Goal: Task Accomplishment & Management: Manage account settings

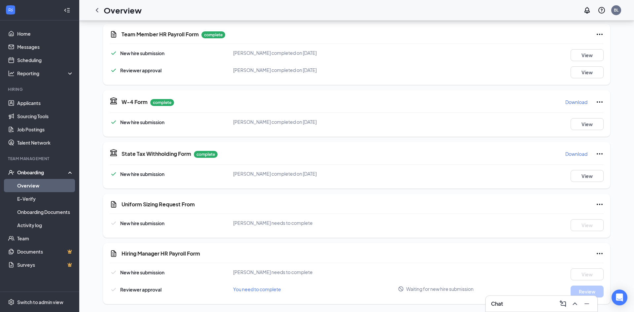
scroll to position [216, 0]
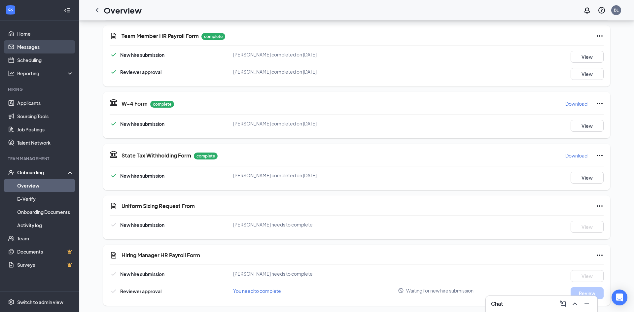
click at [34, 44] on link "Messages" at bounding box center [45, 46] width 56 height 13
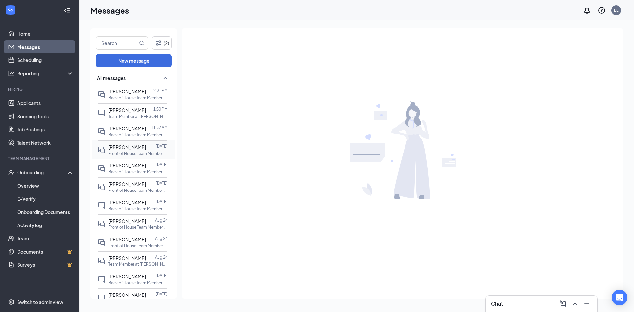
click at [120, 145] on span "[PERSON_NAME]" at bounding box center [127, 147] width 38 height 6
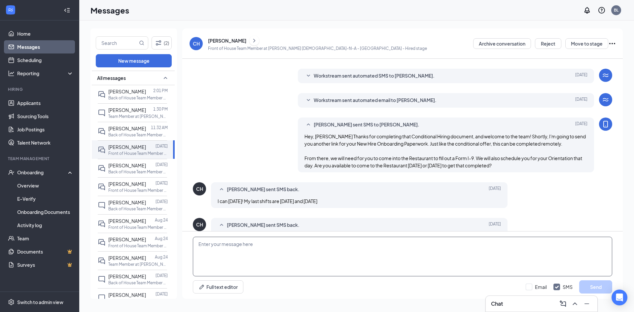
click at [331, 260] on textarea at bounding box center [402, 257] width 419 height 40
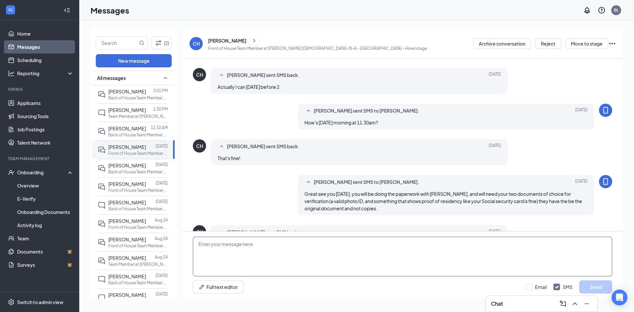
scroll to position [210, 0]
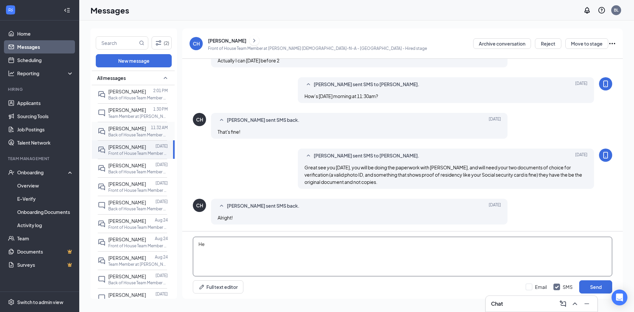
type textarea "He"
click at [114, 128] on span "[PERSON_NAME]" at bounding box center [127, 128] width 38 height 6
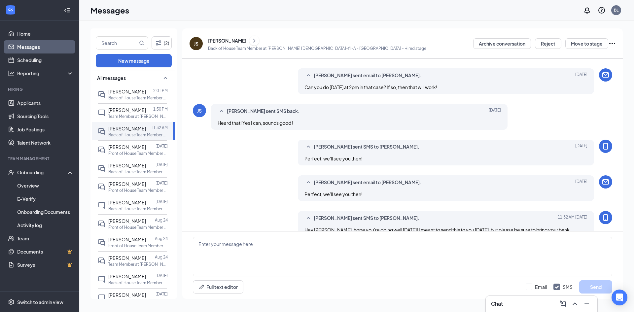
scroll to position [213, 0]
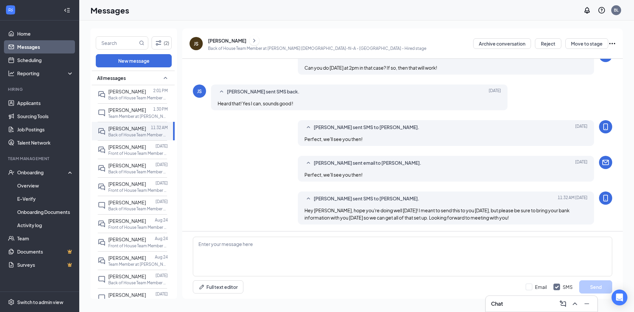
click at [223, 43] on div "[PERSON_NAME]" at bounding box center [227, 40] width 38 height 7
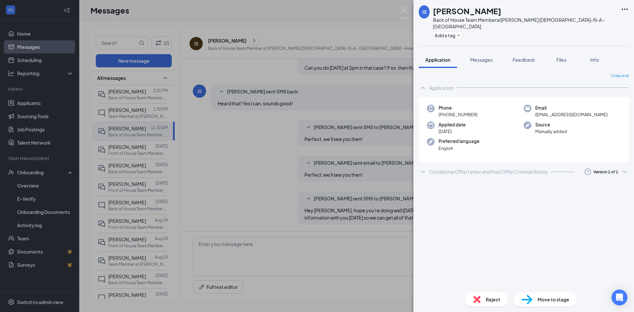
click at [463, 168] on div "Conditional Offer Letter and Post Offer Criminal History" at bounding box center [488, 171] width 119 height 7
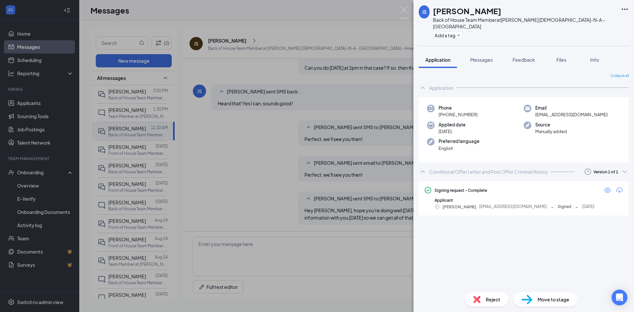
click at [463, 168] on div "Conditional Offer Letter and Post Offer Criminal History" at bounding box center [488, 171] width 119 height 7
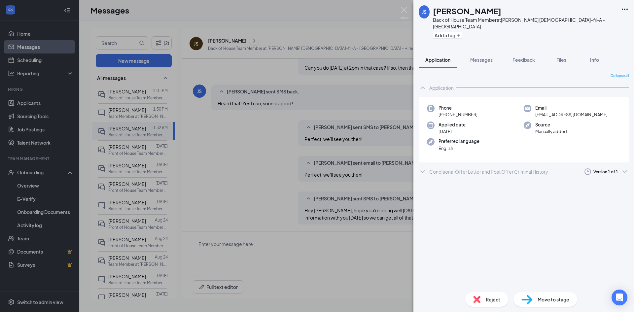
click at [463, 168] on div "Conditional Offer Letter and Post Offer Criminal History" at bounding box center [488, 171] width 119 height 7
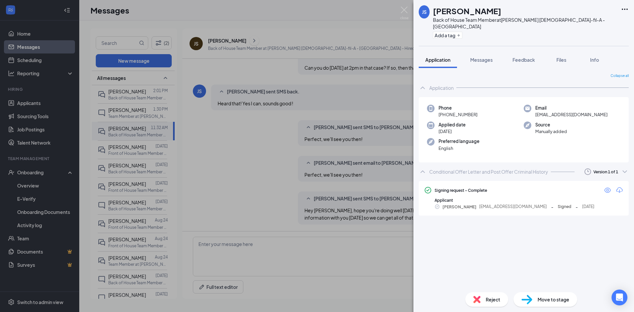
click at [425, 168] on icon "ChevronUp" at bounding box center [423, 172] width 8 height 8
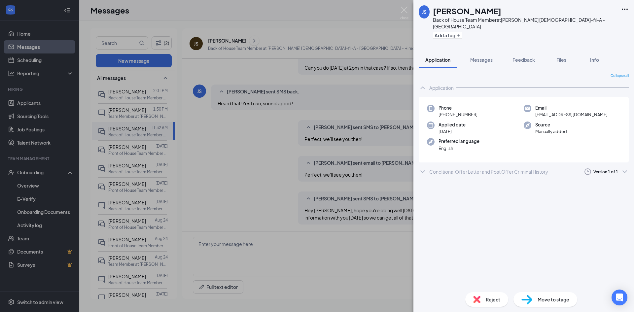
click at [120, 136] on div "JS [PERSON_NAME] Back of House Team Member at [PERSON_NAME] [DEMOGRAPHIC_DATA]-…" at bounding box center [317, 156] width 634 height 312
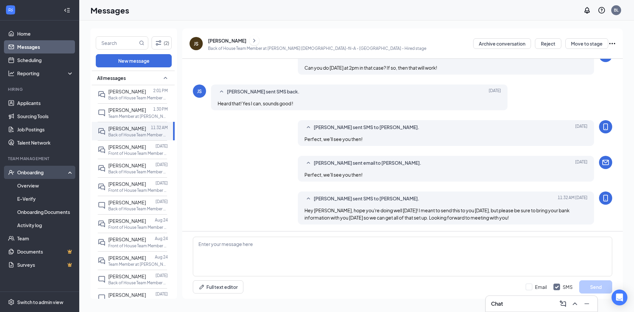
click at [31, 172] on div "Onboarding" at bounding box center [42, 172] width 51 height 7
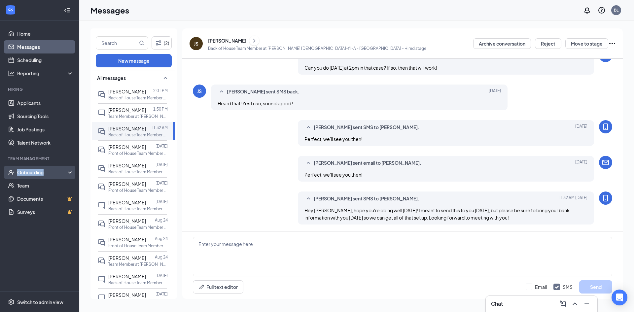
click at [31, 172] on div "Onboarding" at bounding box center [42, 172] width 51 height 7
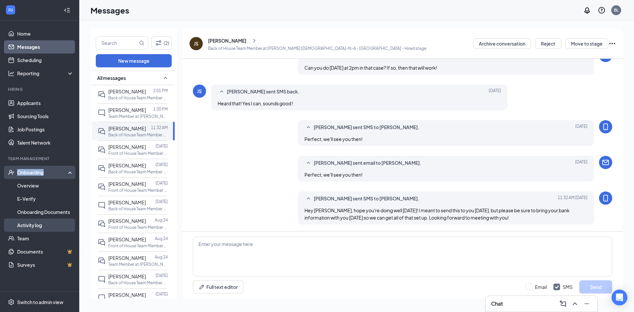
click at [36, 223] on link "Activity log" at bounding box center [45, 225] width 56 height 13
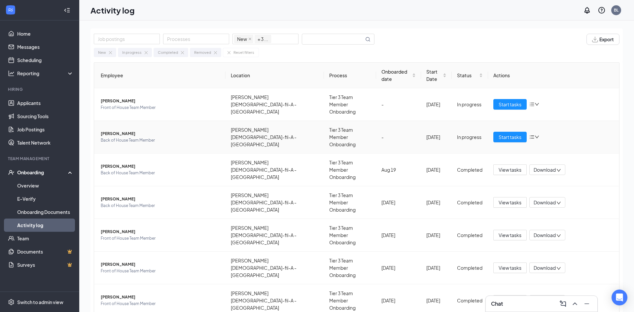
click at [537, 135] on icon "down" at bounding box center [536, 137] width 5 height 5
click at [557, 151] on div "Change process" at bounding box center [561, 147] width 56 height 7
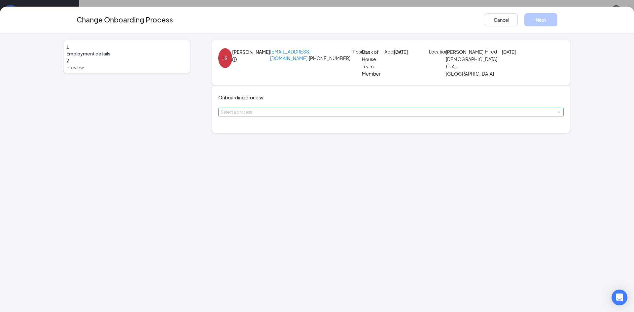
click at [290, 116] on div "Select a process" at bounding box center [389, 112] width 337 height 7
click at [492, 21] on button "Cancel" at bounding box center [501, 19] width 33 height 13
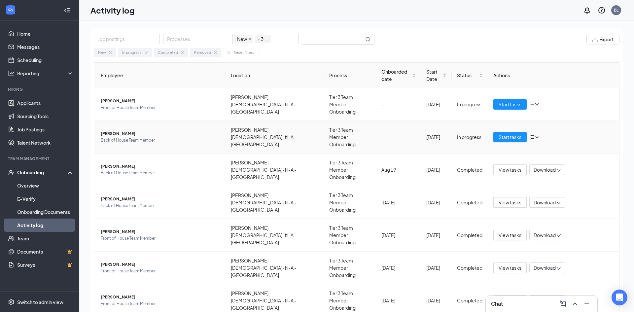
click at [532, 134] on icon "bars" at bounding box center [531, 136] width 5 height 5
click at [556, 140] on div "Stop process" at bounding box center [561, 136] width 56 height 7
click at [533, 133] on div "Start onboarding" at bounding box center [514, 136] width 43 height 7
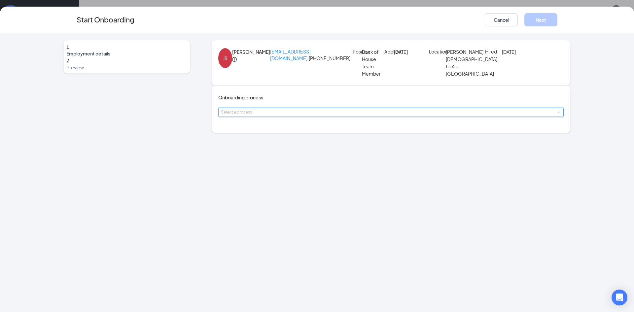
click at [261, 117] on div "Select a process" at bounding box center [391, 112] width 340 height 9
click at [263, 185] on span "Tier 3 Team Member Onboarding" at bounding box center [261, 183] width 70 height 6
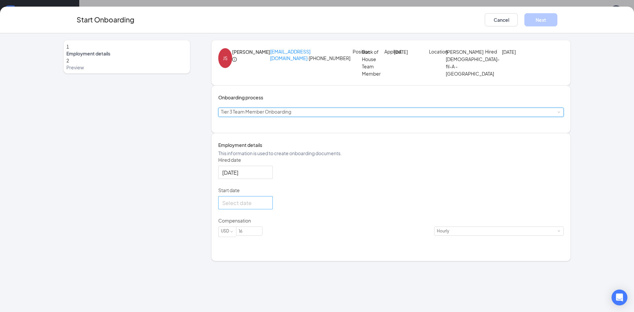
click at [269, 207] on div at bounding box center [245, 203] width 47 height 8
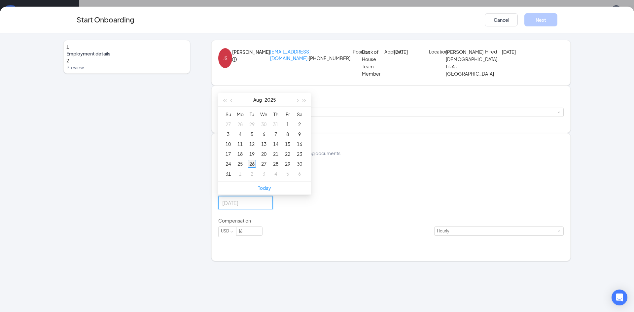
type input "[DATE]"
drag, startPoint x: 247, startPoint y: 197, endPoint x: 259, endPoint y: 195, distance: 12.5
click at [259, 169] on tr "24 25 26 27 28 29 30" at bounding box center [263, 164] width 83 height 10
click at [256, 168] on div "26" at bounding box center [252, 164] width 8 height 8
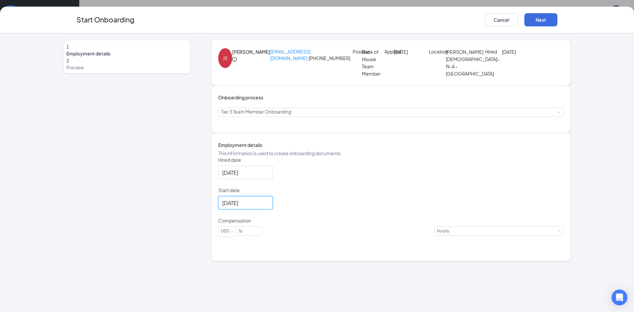
click at [462, 245] on div "Hired date [DATE] Start date [DATE] [DATE] Su Mo Tu We Th Fr Sa 27 28 29 30 31 …" at bounding box center [390, 200] width 345 height 88
click at [541, 22] on button "Next" at bounding box center [540, 19] width 33 height 13
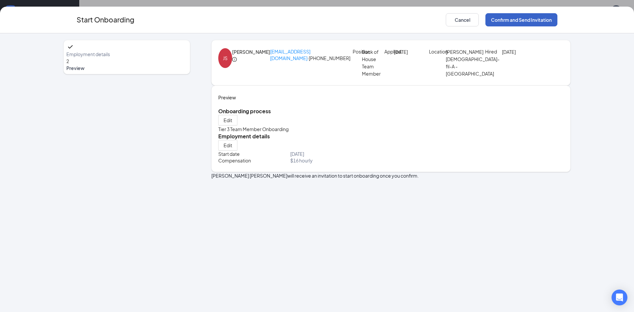
click at [512, 18] on button "Confirm and Send Invitation" at bounding box center [521, 19] width 72 height 13
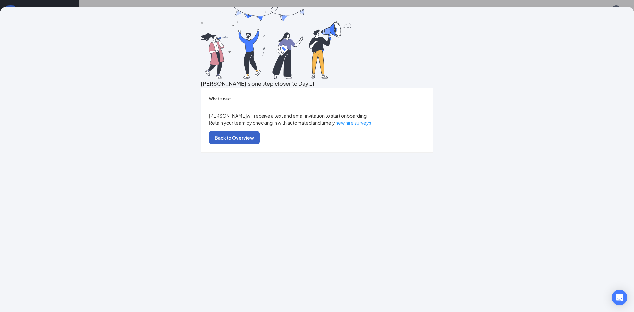
click at [259, 144] on button "Back to Overview" at bounding box center [234, 137] width 51 height 13
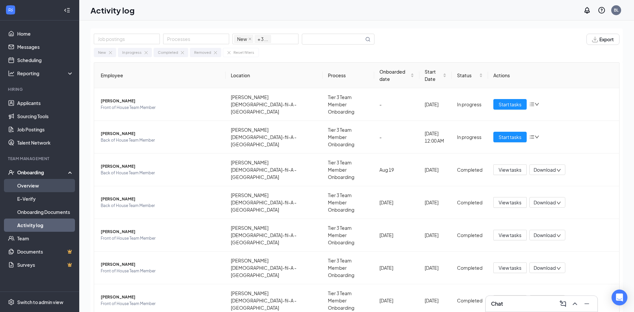
click at [38, 188] on link "Overview" at bounding box center [45, 185] width 56 height 13
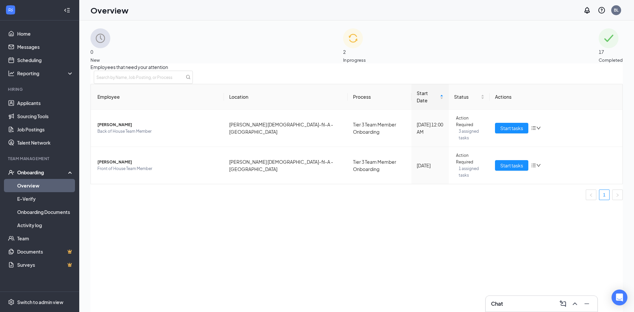
click at [110, 52] on div "0 New" at bounding box center [100, 45] width 20 height 35
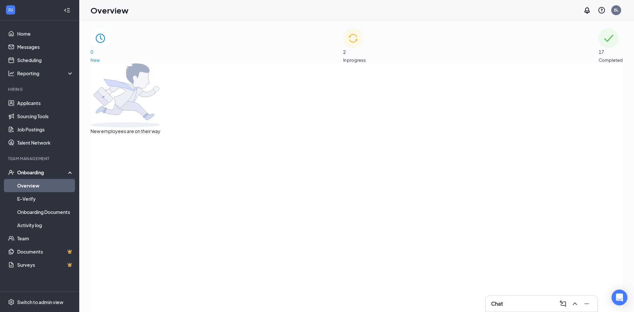
click at [366, 57] on div "2 In progress" at bounding box center [354, 45] width 23 height 35
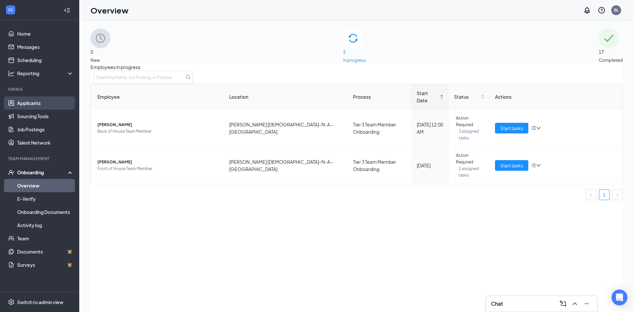
click at [38, 101] on link "Applicants" at bounding box center [45, 102] width 56 height 13
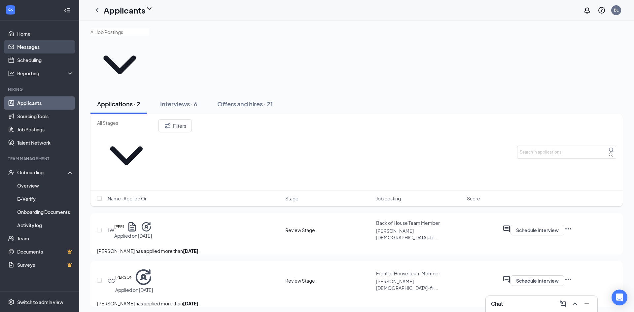
click at [35, 50] on link "Messages" at bounding box center [45, 46] width 56 height 13
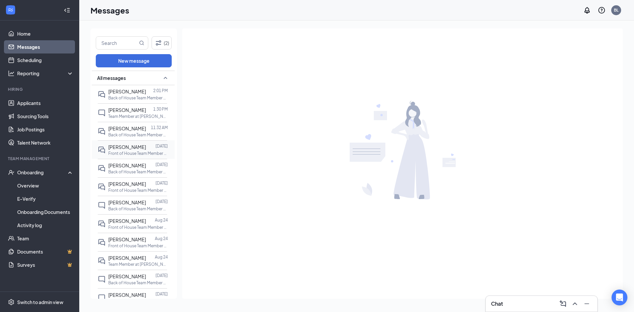
click at [131, 150] on div "[PERSON_NAME]" at bounding box center [127, 146] width 38 height 7
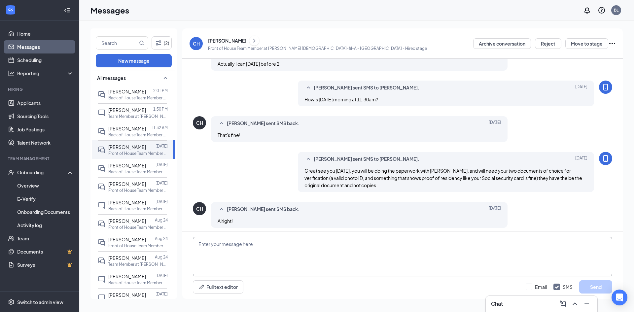
scroll to position [210, 0]
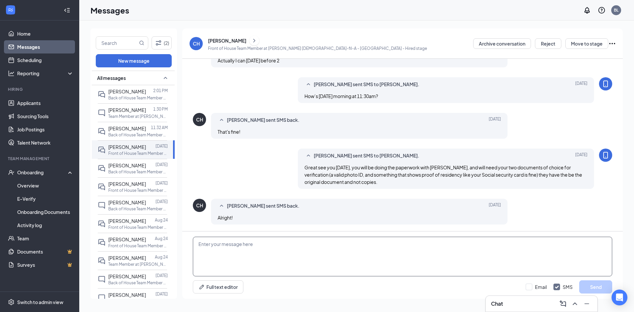
click at [267, 249] on textarea at bounding box center [402, 257] width 419 height 40
click at [269, 255] on textarea at bounding box center [402, 257] width 419 height 40
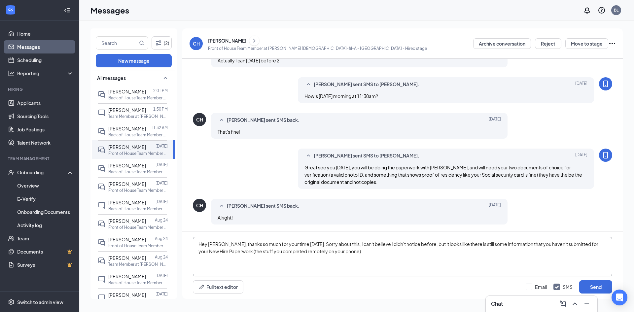
drag, startPoint x: 361, startPoint y: 253, endPoint x: 185, endPoint y: 231, distance: 178.0
click at [185, 231] on div "Hey [PERSON_NAME], thanks so much for your time [DATE]. Sorry about this, I can…" at bounding box center [402, 265] width 440 height 68
type textarea "Hey [PERSON_NAME], thanks so much for your time [DATE]. Sorry about this, I can…"
click at [53, 186] on link "Overview" at bounding box center [45, 185] width 56 height 13
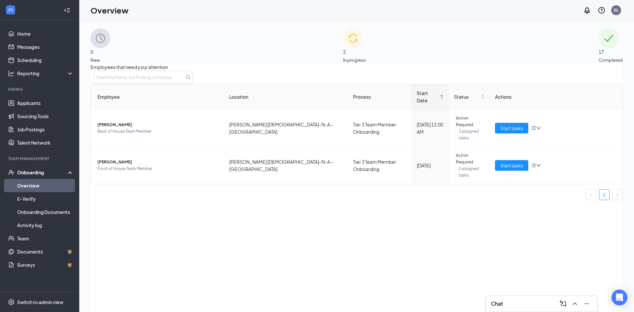
click at [343, 59] on div "2 In progress" at bounding box center [354, 45] width 23 height 35
click at [505, 162] on span "Start tasks" at bounding box center [511, 165] width 23 height 7
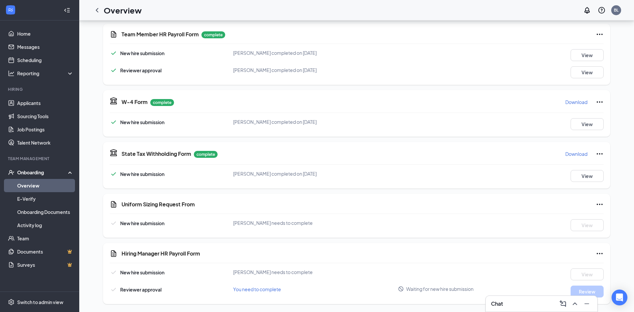
scroll to position [217, 0]
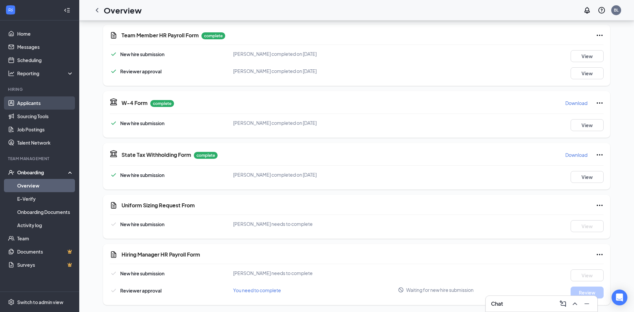
click at [39, 103] on link "Applicants" at bounding box center [45, 102] width 56 height 13
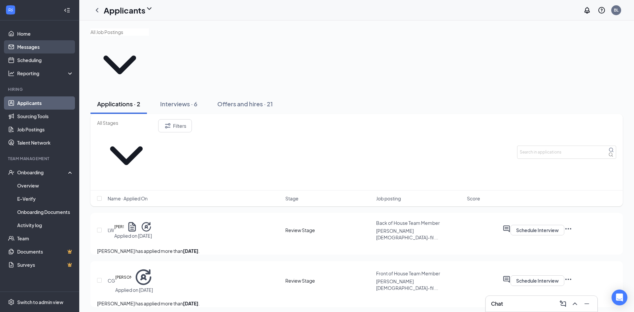
click at [30, 48] on link "Messages" at bounding box center [45, 46] width 56 height 13
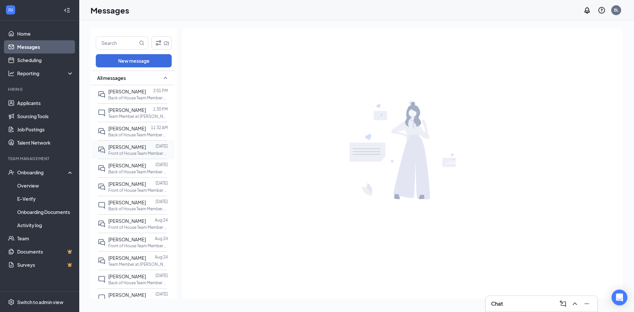
click at [129, 147] on span "[PERSON_NAME]" at bounding box center [127, 147] width 38 height 6
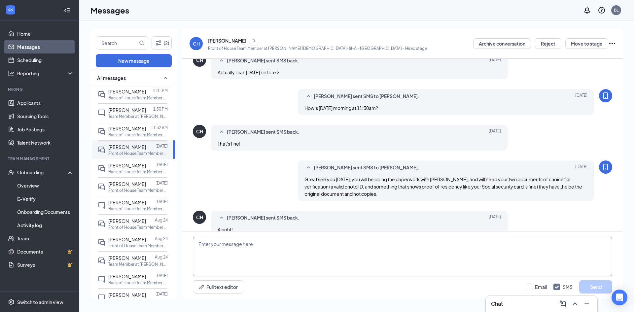
scroll to position [210, 0]
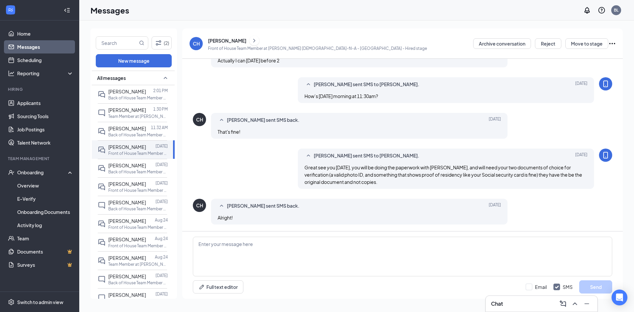
click at [242, 279] on div "Full text editor Email SMS Send" at bounding box center [402, 264] width 440 height 67
click at [258, 234] on div "Full text editor Email SMS Send" at bounding box center [402, 264] width 440 height 67
click at [260, 249] on textarea at bounding box center [402, 257] width 419 height 40
paste textarea "Hey [PERSON_NAME], thanks so much for your time [DATE]. Sorry about this, I can…"
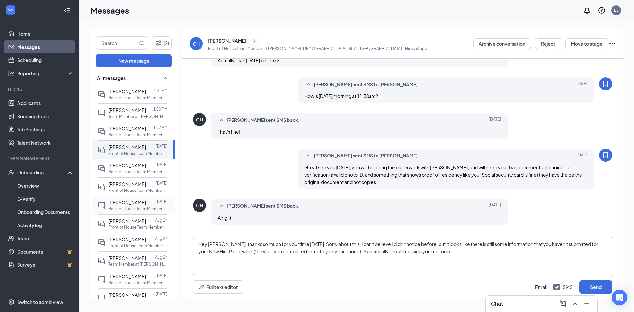
drag, startPoint x: 449, startPoint y: 260, endPoint x: 113, endPoint y: 201, distance: 341.1
click at [113, 201] on div "(2) New message All messages [PERSON_NAME] 2:01 PM Back of House Team Member at…" at bounding box center [356, 166] width 532 height 276
type textarea "Hey [PERSON_NAME], thanks so much for your time [DATE]. Sorry about this, I can…"
click at [33, 181] on link "Overview" at bounding box center [45, 185] width 56 height 13
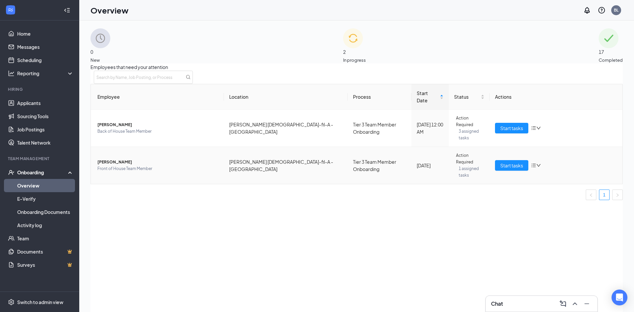
click at [490, 148] on td "Start tasks" at bounding box center [556, 165] width 133 height 37
click at [500, 162] on span "Start tasks" at bounding box center [511, 165] width 23 height 7
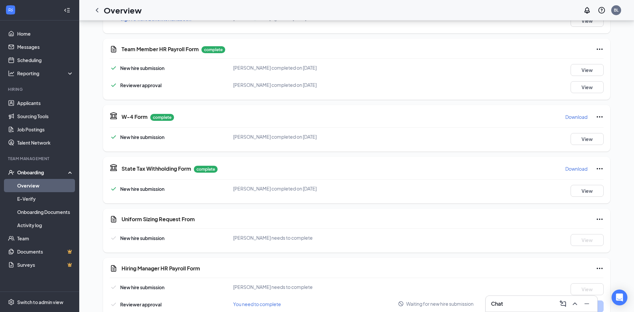
scroll to position [218, 0]
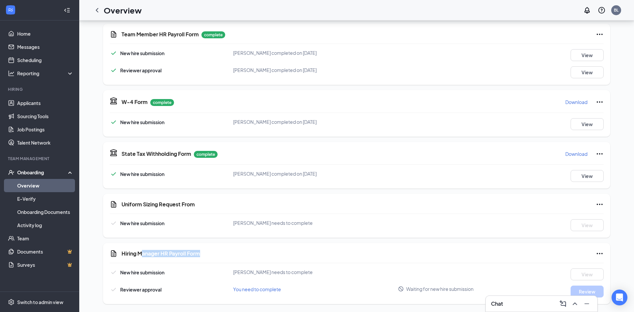
drag, startPoint x: 166, startPoint y: 254, endPoint x: 280, endPoint y: 248, distance: 114.1
click at [280, 248] on div "Hiring Manager HR Payroll Form New hire submission [PERSON_NAME] needs to compl…" at bounding box center [356, 273] width 507 height 61
click at [27, 50] on link "Messages" at bounding box center [45, 46] width 56 height 13
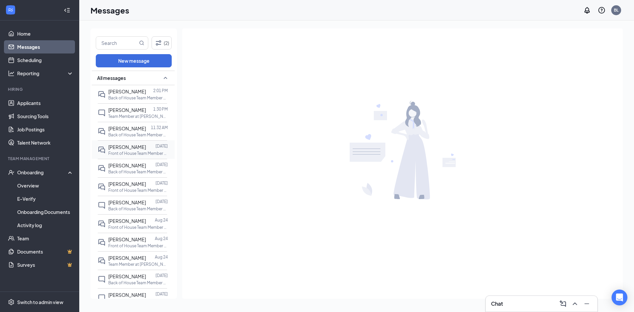
click at [127, 155] on p "Front of House Team Member at [PERSON_NAME] [DEMOGRAPHIC_DATA]-fil-A - [GEOGRAP…" at bounding box center [137, 154] width 59 height 6
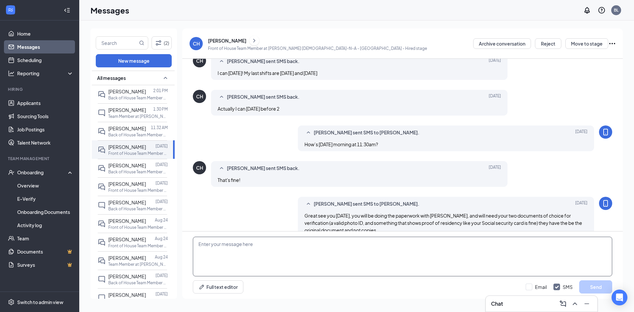
click at [280, 255] on textarea at bounding box center [402, 257] width 419 height 40
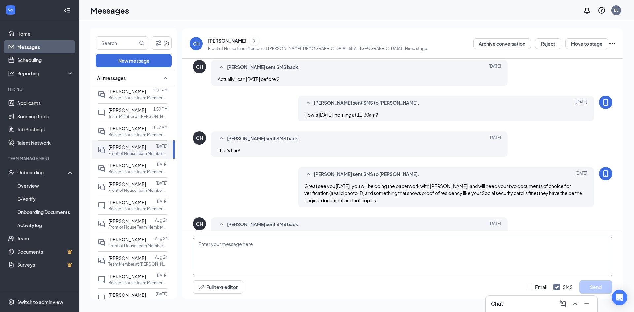
scroll to position [210, 0]
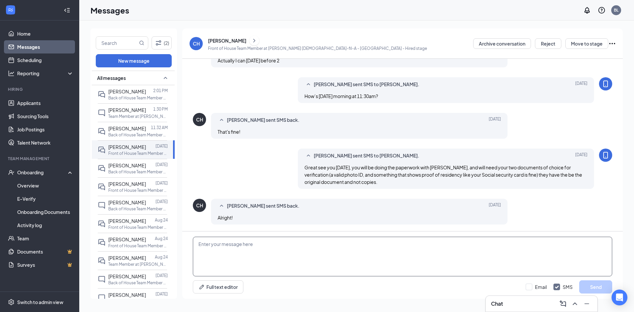
paste textarea "Hey [PERSON_NAME], thanks so much for your time [DATE]. Sorry about this, I can…"
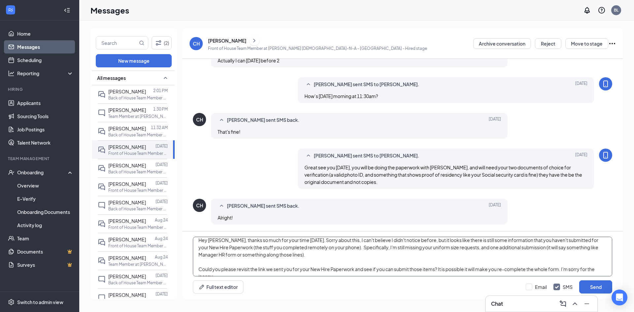
scroll to position [7, 0]
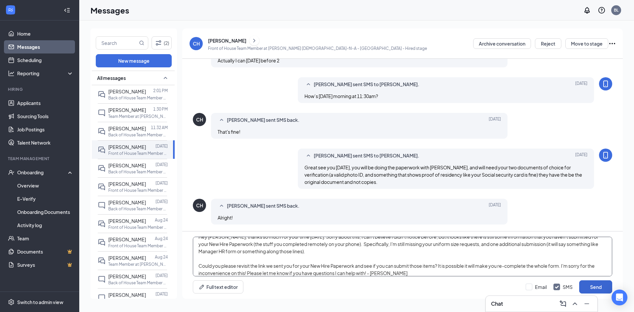
type textarea "Hey [PERSON_NAME], thanks so much for your time [DATE]. Sorry about this, I can…"
click at [597, 287] on button "Send" at bounding box center [595, 286] width 33 height 13
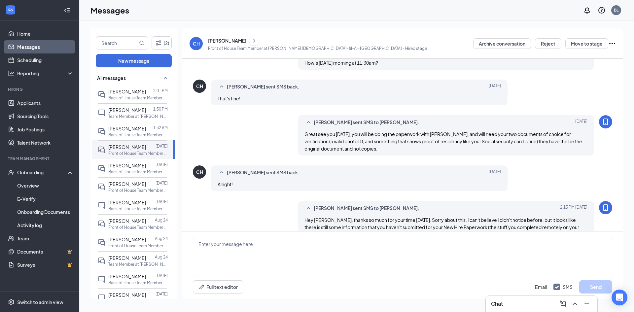
scroll to position [296, 0]
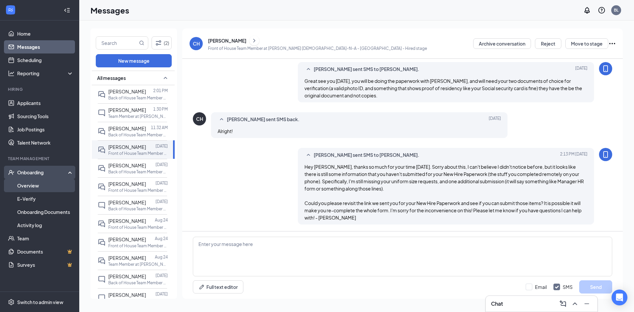
click at [34, 179] on link "Overview" at bounding box center [45, 185] width 56 height 13
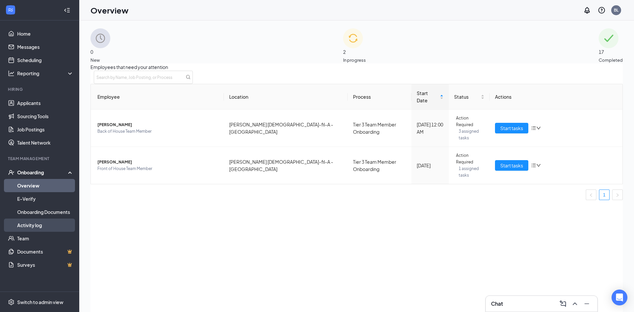
click at [51, 227] on link "Activity log" at bounding box center [45, 225] width 56 height 13
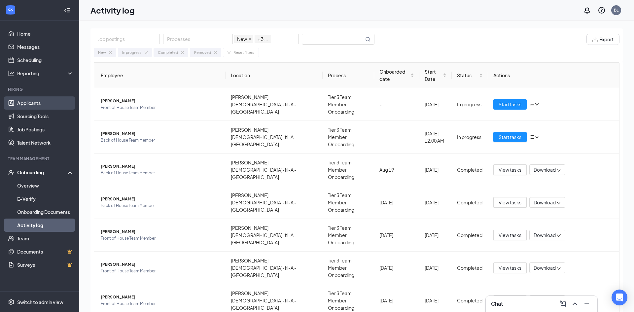
click at [30, 102] on link "Applicants" at bounding box center [45, 102] width 56 height 13
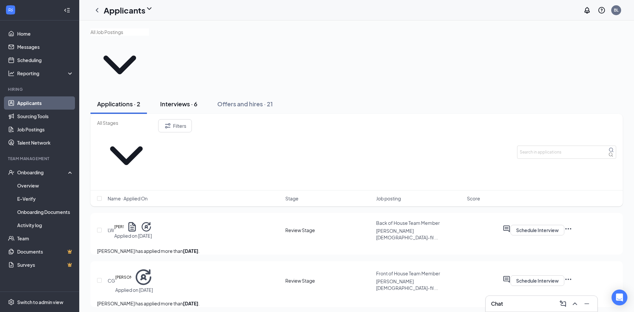
click at [179, 100] on div "Interviews · 6" at bounding box center [178, 104] width 37 height 8
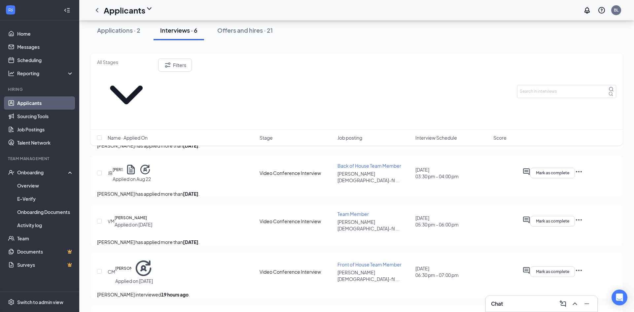
scroll to position [118, 0]
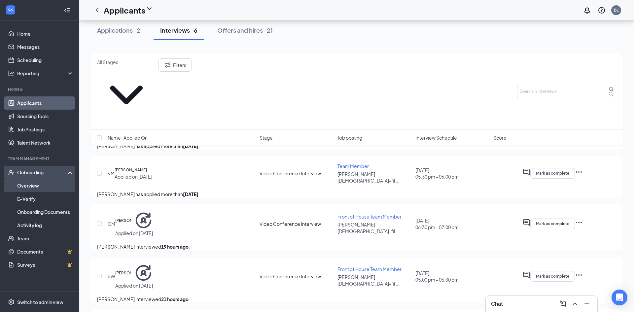
click at [26, 185] on link "Overview" at bounding box center [45, 185] width 56 height 13
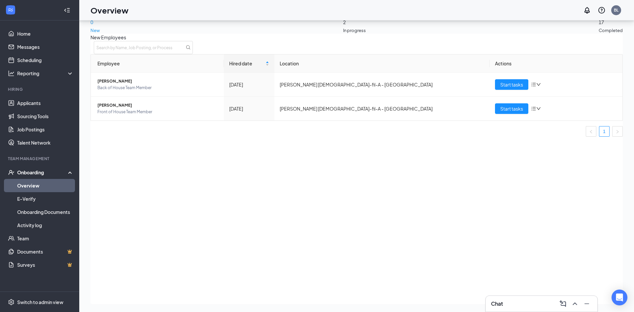
scroll to position [30, 0]
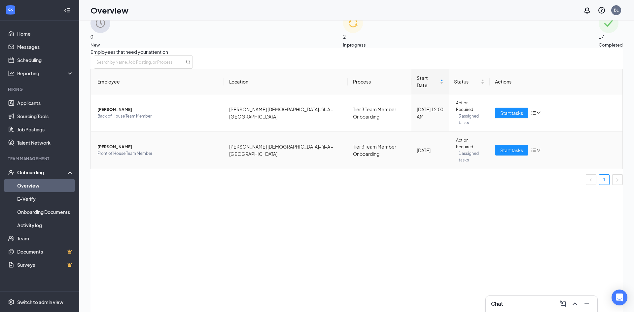
scroll to position [16, 0]
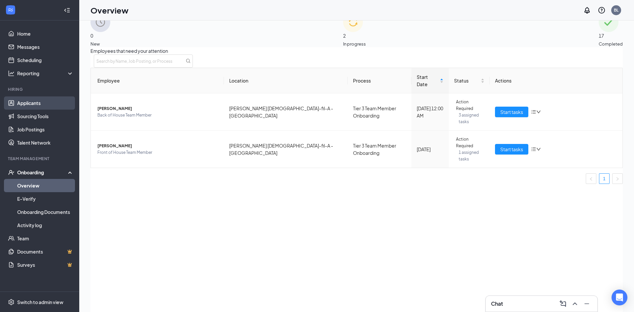
click at [24, 105] on link "Applicants" at bounding box center [45, 102] width 56 height 13
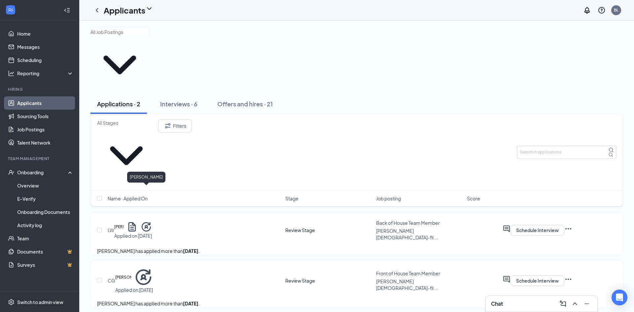
click at [131, 274] on h5 "[PERSON_NAME]" at bounding box center [123, 277] width 16 height 7
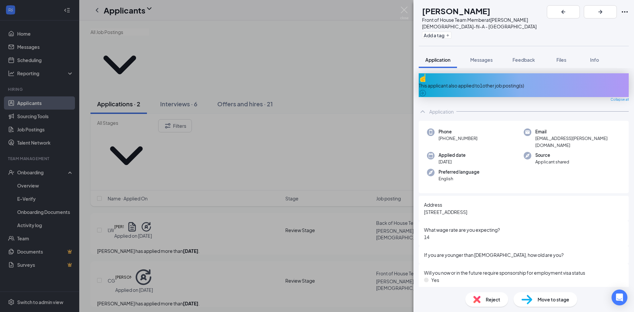
click at [35, 64] on div "CG [PERSON_NAME] Front of House Team Member at [PERSON_NAME] [DEMOGRAPHIC_DATA]…" at bounding box center [317, 156] width 634 height 312
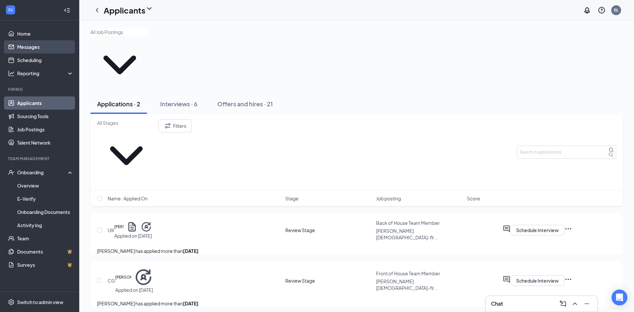
click at [66, 51] on link "Messages" at bounding box center [45, 46] width 56 height 13
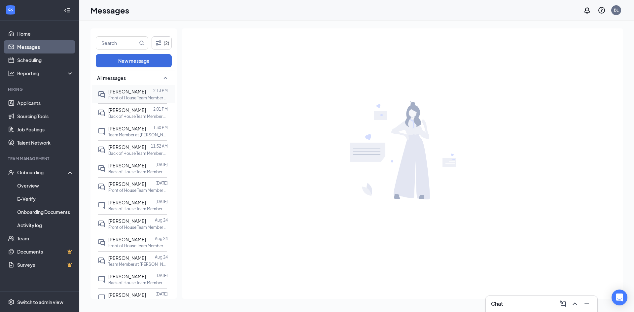
click at [139, 96] on p "Front of House Team Member at [PERSON_NAME] [DEMOGRAPHIC_DATA]-fil-A - [GEOGRAP…" at bounding box center [137, 98] width 59 height 6
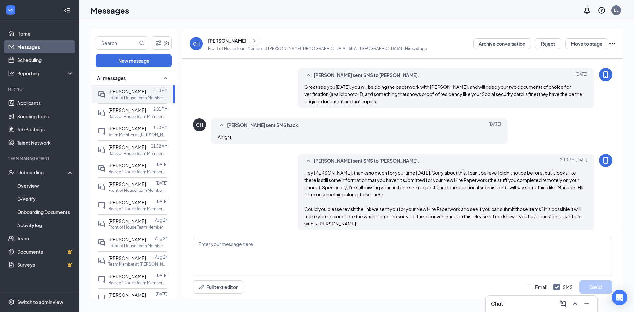
scroll to position [277, 0]
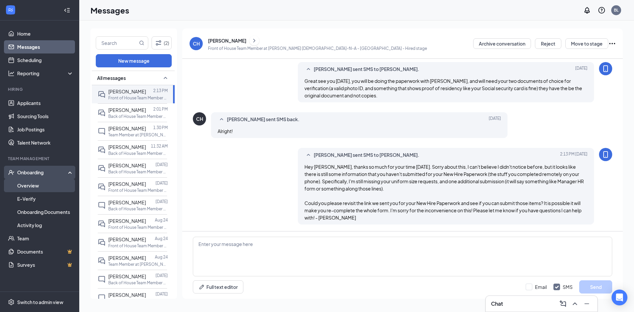
click at [33, 184] on link "Overview" at bounding box center [45, 185] width 56 height 13
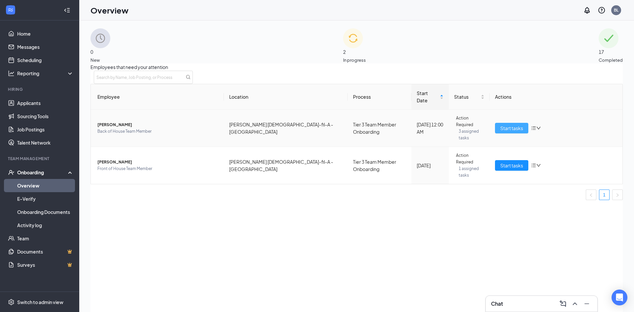
click at [509, 124] on span "Start tasks" at bounding box center [511, 127] width 23 height 7
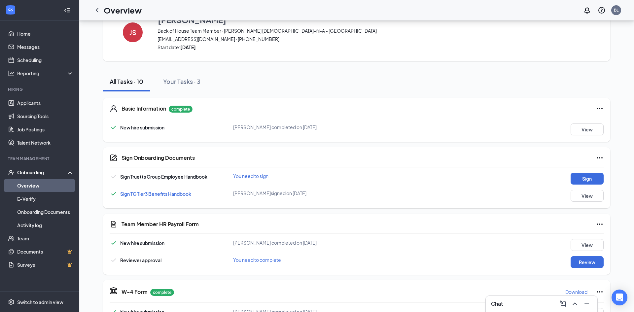
scroll to position [26, 0]
click at [584, 182] on button "Sign" at bounding box center [586, 178] width 33 height 12
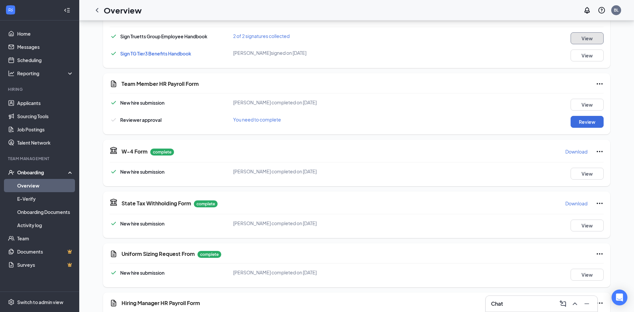
scroll to position [171, 0]
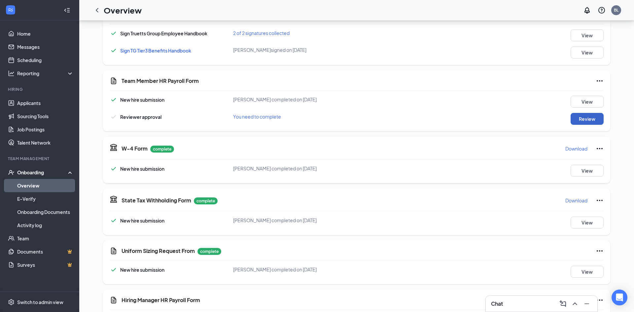
click at [588, 119] on button "Review" at bounding box center [586, 119] width 33 height 12
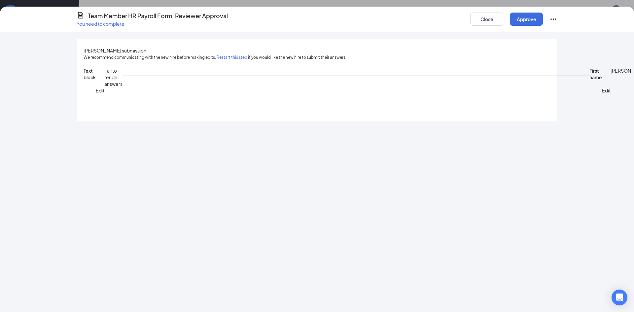
scroll to position [575, 0]
click at [526, 17] on button "Approve" at bounding box center [526, 19] width 33 height 13
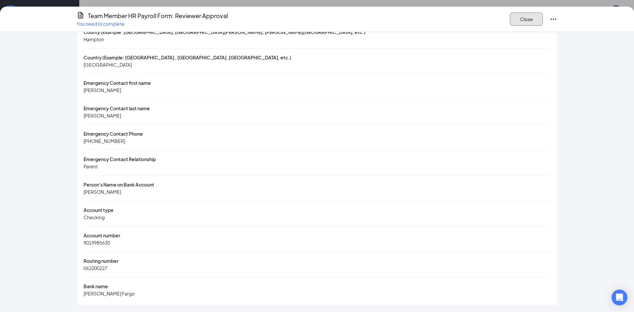
click at [526, 17] on button "Close" at bounding box center [526, 19] width 33 height 13
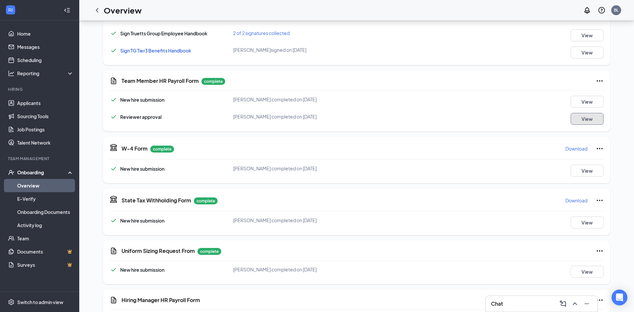
scroll to position [218, 0]
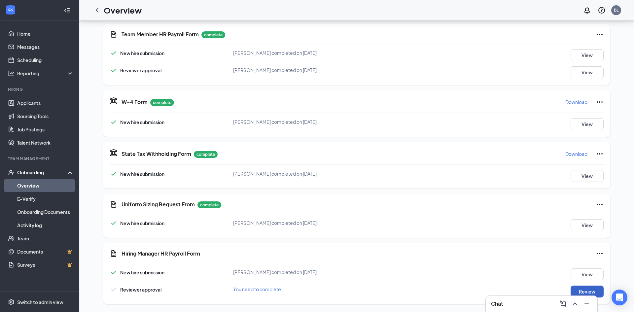
click at [576, 287] on button "Review" at bounding box center [586, 292] width 33 height 12
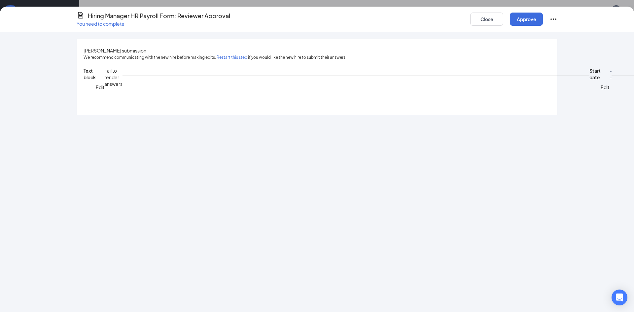
click at [609, 107] on span "--" at bounding box center [610, 87] width 2 height 40
click at [600, 90] on span "Edit" at bounding box center [604, 87] width 9 height 6
click at [595, 91] on span at bounding box center [597, 88] width 5 height 5
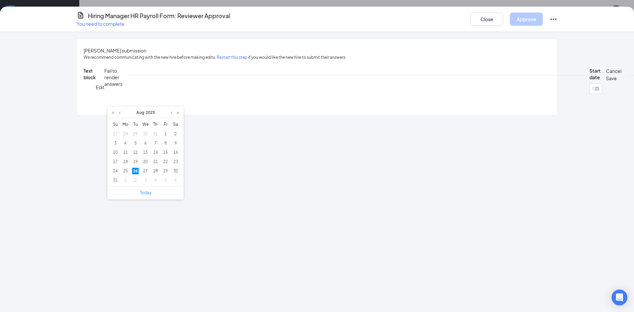
click at [134, 171] on div "26" at bounding box center [135, 171] width 7 height 7
type input "[DATE]"
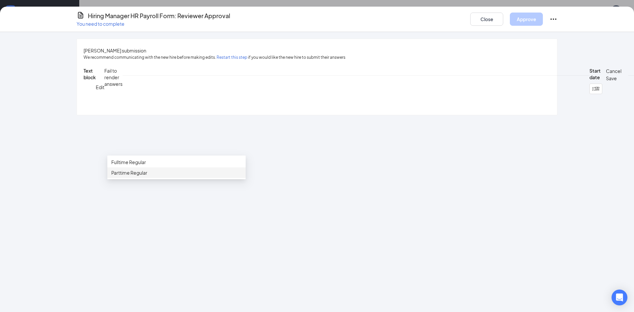
click at [133, 173] on div "Parttime Regular" at bounding box center [176, 172] width 130 height 7
click at [527, 104] on div "[PERSON_NAME] submission We recommend communicating with the new hire before ma…" at bounding box center [317, 77] width 480 height 76
click at [606, 81] on span "Save" at bounding box center [611, 78] width 11 height 6
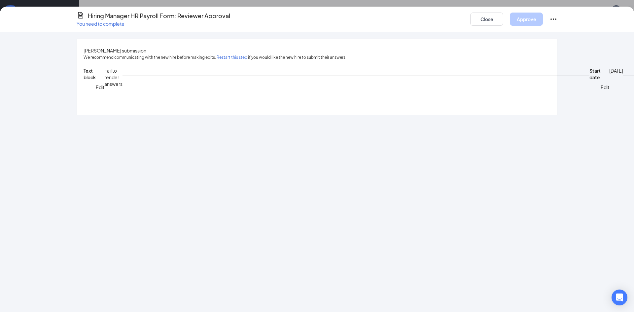
click at [182, 107] on div "Text block Edit Fail to render answers Start date Edit [DATE] Employment catego…" at bounding box center [317, 87] width 467 height 40
click at [164, 208] on div "Tier 3" at bounding box center [176, 207] width 130 height 7
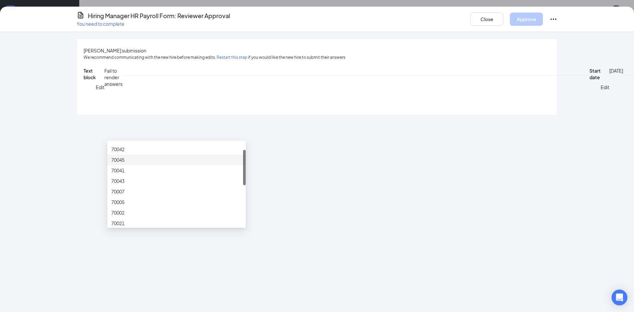
scroll to position [18, 0]
click at [130, 185] on div "70043" at bounding box center [176, 181] width 130 height 7
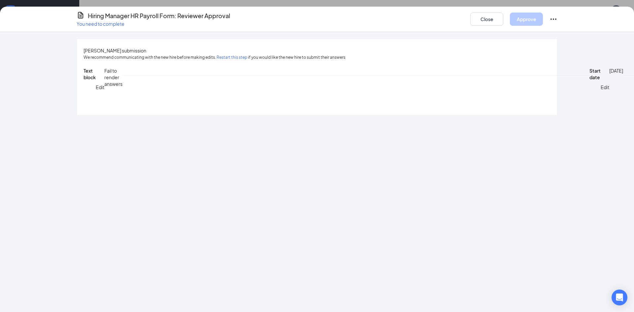
click at [527, 115] on div "[PERSON_NAME] submission We recommend communicating with the new hire before ma…" at bounding box center [317, 77] width 480 height 76
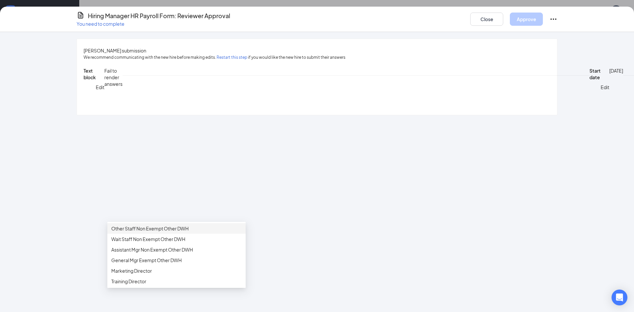
click at [152, 226] on div "Other Staff Non Exempt Other DWH" at bounding box center [176, 228] width 130 height 7
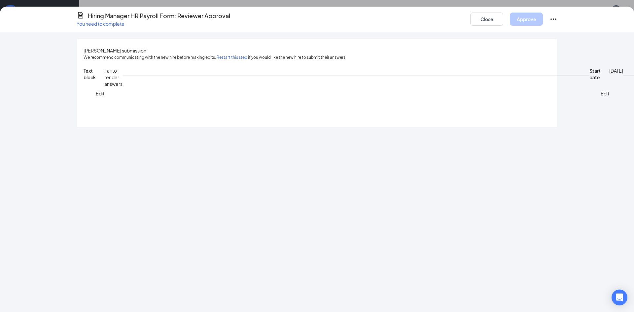
type input "$16"
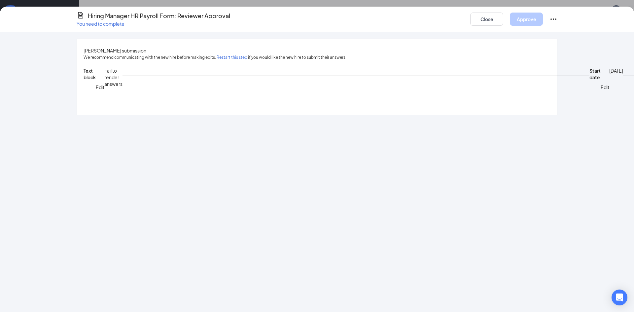
click at [525, 19] on button "Approve" at bounding box center [526, 19] width 33 height 13
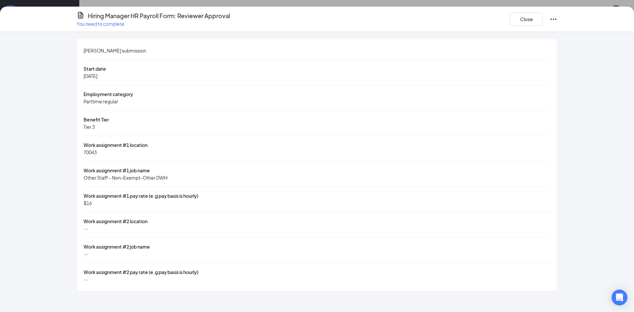
scroll to position [0, 0]
click at [525, 19] on button "Close" at bounding box center [526, 19] width 33 height 13
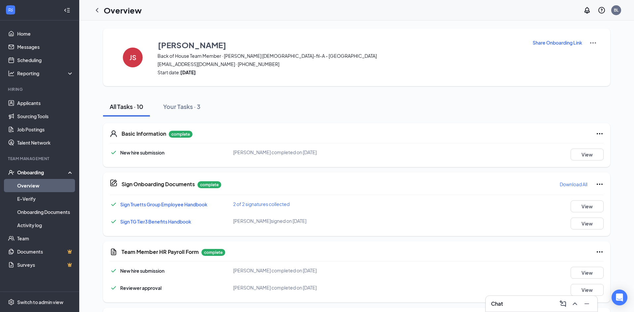
scroll to position [0, 0]
click at [30, 185] on link "Overview" at bounding box center [45, 185] width 56 height 13
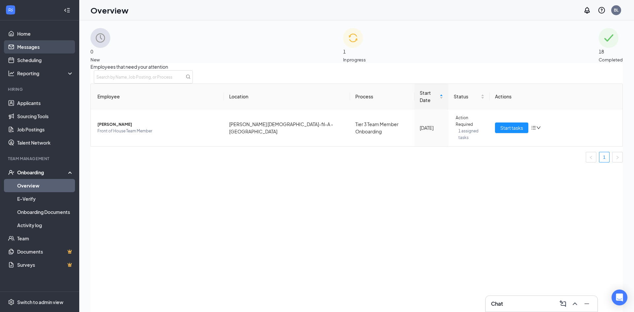
click at [52, 48] on link "Messages" at bounding box center [45, 46] width 56 height 13
